Goal: Information Seeking & Learning: Learn about a topic

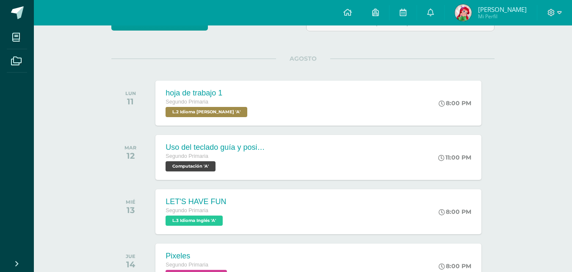
scroll to position [85, 0]
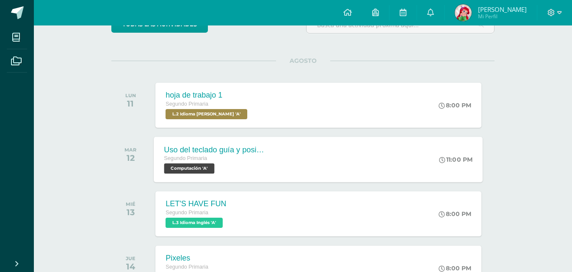
click at [201, 151] on div "Uso del teclado guía y posicionamiento de manos [PERSON_NAME]" at bounding box center [215, 149] width 103 height 9
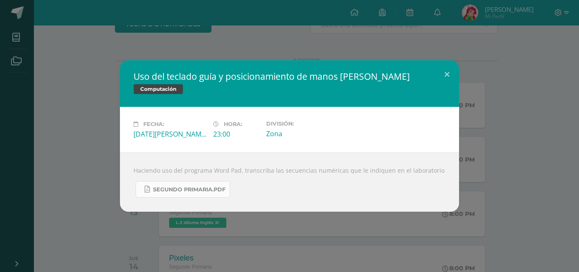
click at [194, 193] on link "Segundo Primaria.pdf" at bounding box center [183, 189] width 94 height 17
click at [448, 74] on button at bounding box center [447, 74] width 24 height 29
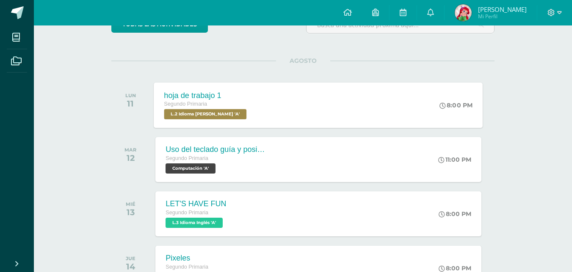
click at [228, 104] on div "Segundo Primaria" at bounding box center [206, 104] width 85 height 9
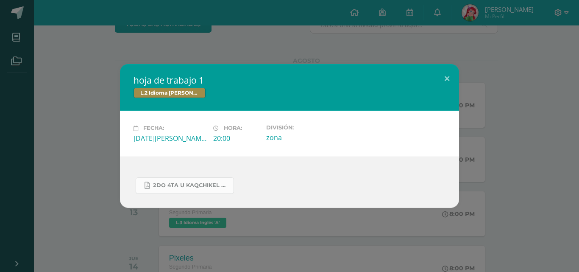
click at [213, 182] on span "2do 4ta U kaqchikel hoja de trabajo.pdf" at bounding box center [191, 185] width 76 height 7
click at [451, 78] on button at bounding box center [447, 78] width 24 height 29
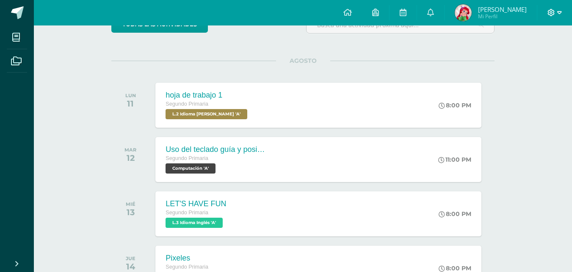
click at [556, 16] on span at bounding box center [555, 12] width 14 height 9
click at [527, 58] on span "Cerrar sesión" at bounding box center [533, 58] width 38 height 8
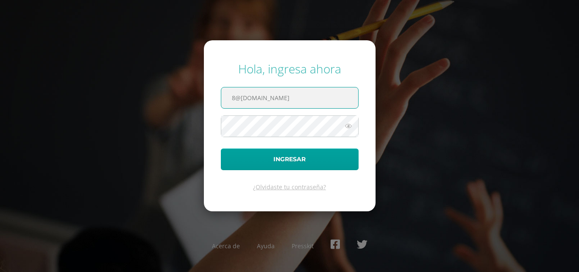
click at [288, 107] on input "8@laestrella.edu.gt" at bounding box center [289, 97] width 137 height 21
type input "2021189@laestrella.edu.gt"
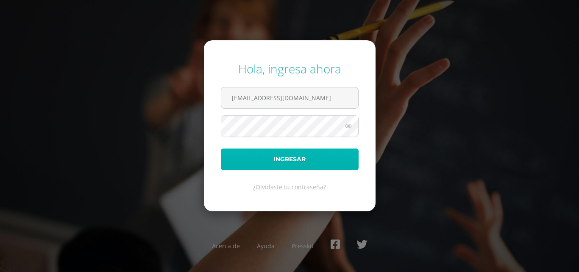
click at [269, 157] on button "Ingresar" at bounding box center [290, 159] width 138 height 22
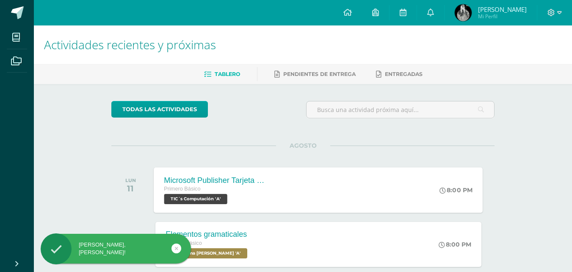
click at [198, 188] on span "Primero Básico" at bounding box center [182, 189] width 36 height 6
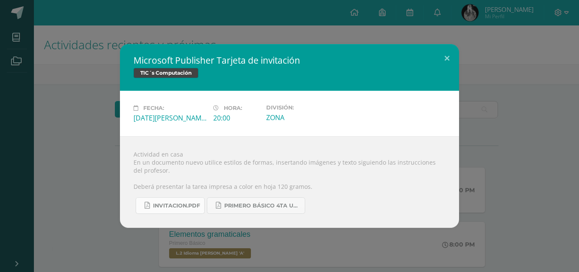
click at [174, 201] on link "INVITACION.pdf" at bounding box center [170, 205] width 69 height 17
